Goal: Information Seeking & Learning: Find specific fact

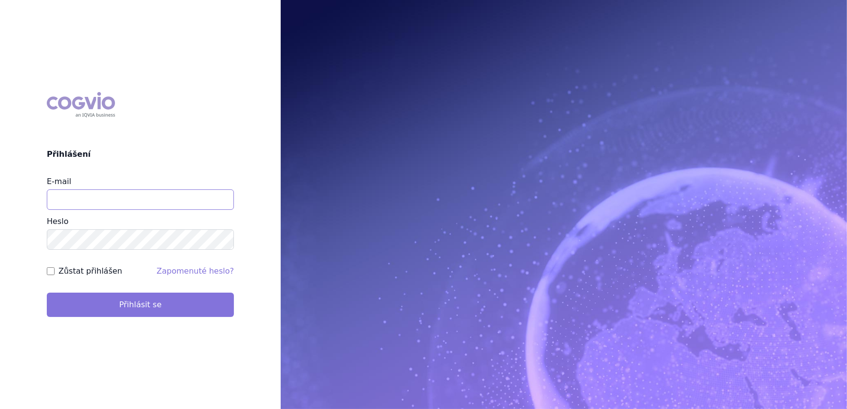
type input "veronika.damborska@vzp.cz"
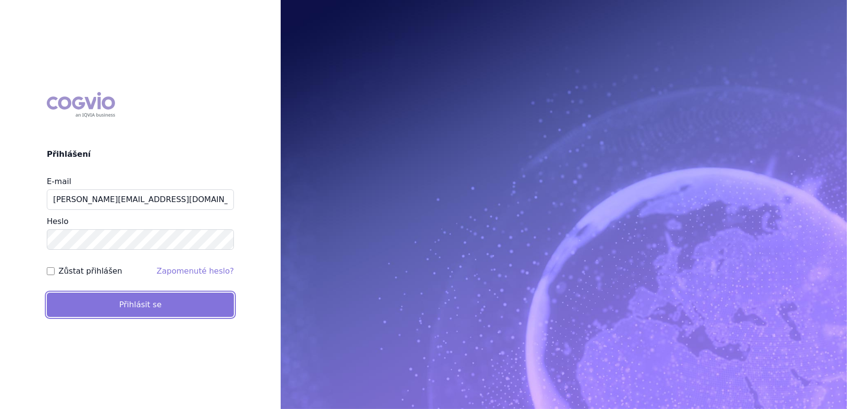
click at [118, 296] on button "Přihlásit se" at bounding box center [140, 305] width 187 height 24
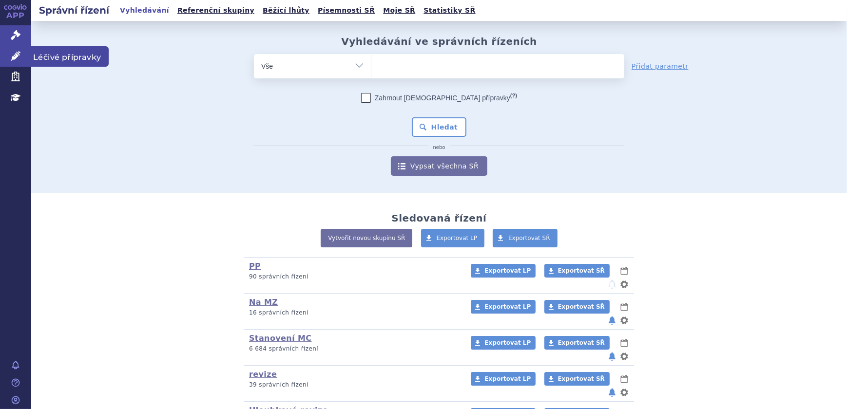
click at [6, 62] on link "Léčivé přípravky" at bounding box center [15, 56] width 31 height 20
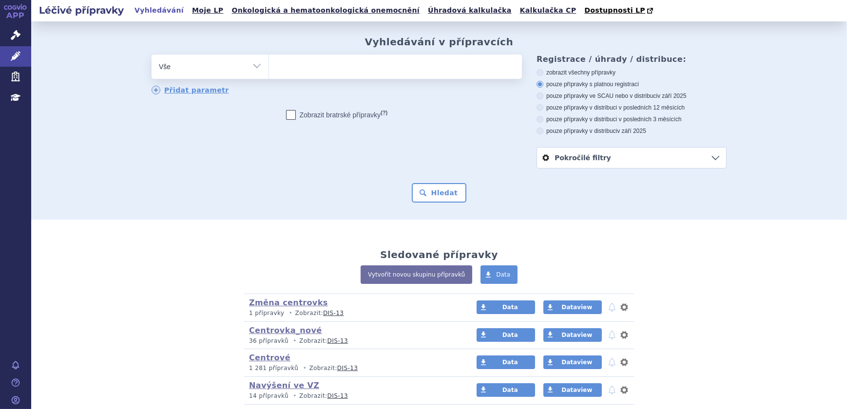
click at [347, 78] on span at bounding box center [395, 67] width 253 height 24
click at [269, 78] on select at bounding box center [268, 66] width 0 height 24
click at [300, 77] on span at bounding box center [395, 67] width 253 height 24
click at [269, 77] on select at bounding box center [268, 66] width 0 height 24
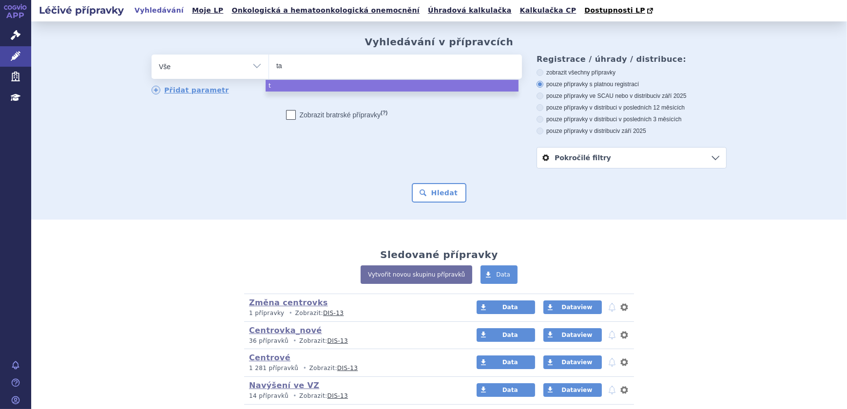
type input "tat"
type input "tati"
type input "tatica"
select select "tatica"
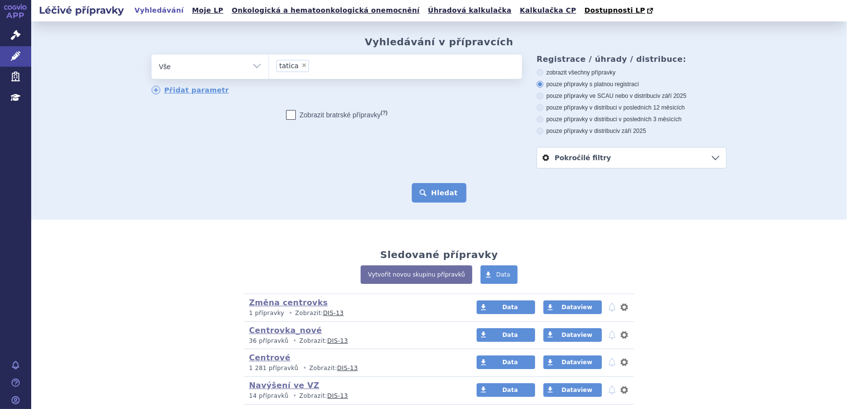
click at [441, 189] on button "Hledat" at bounding box center [439, 192] width 55 height 19
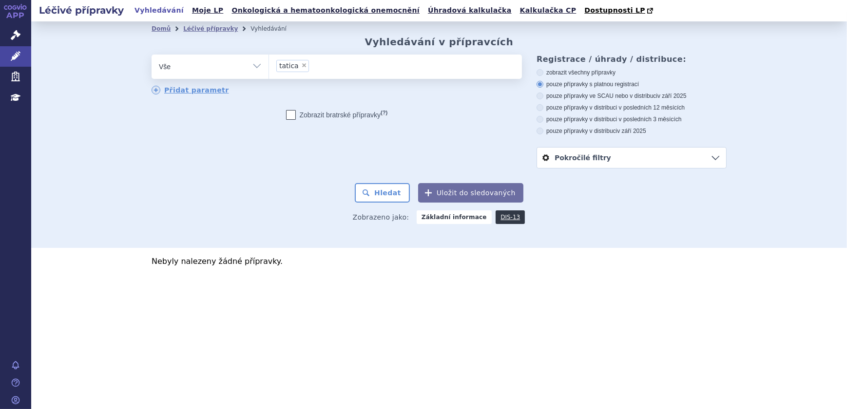
click at [609, 71] on label "zobrazit všechny přípravky" at bounding box center [631, 73] width 190 height 8
click at [544, 71] on input "zobrazit všechny přípravky" at bounding box center [540, 74] width 6 height 6
radio input "true"
click at [397, 194] on button "Hledat" at bounding box center [382, 192] width 55 height 19
